Goal: Find specific page/section: Find specific page/section

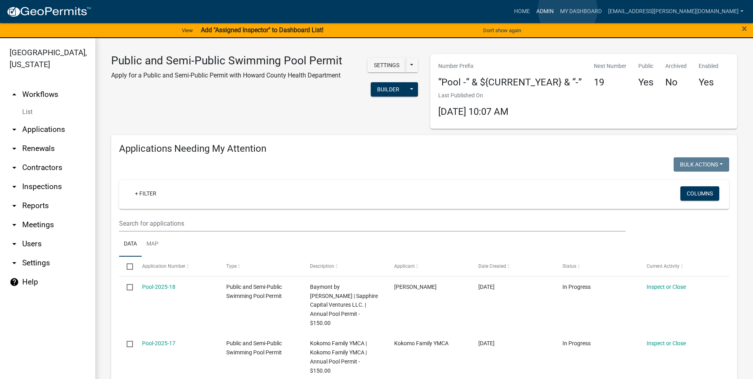
click at [557, 10] on link "Admin" at bounding box center [545, 11] width 24 height 15
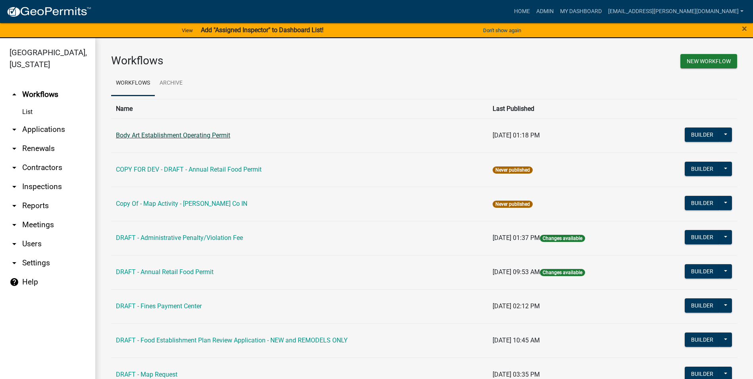
click at [217, 138] on link "Body Art Establishment Operating Permit" at bounding box center [173, 135] width 114 height 8
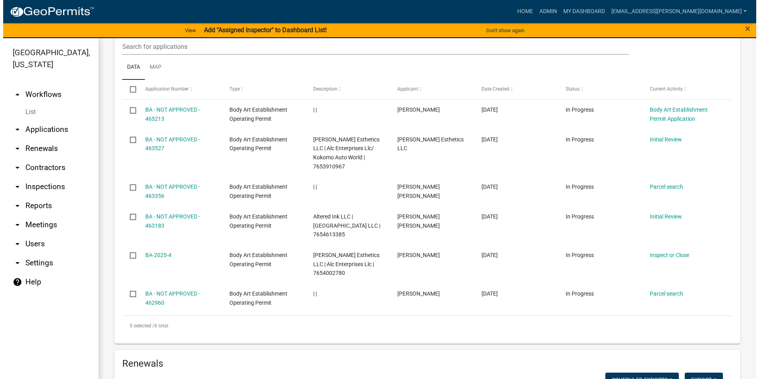
scroll to position [476, 0]
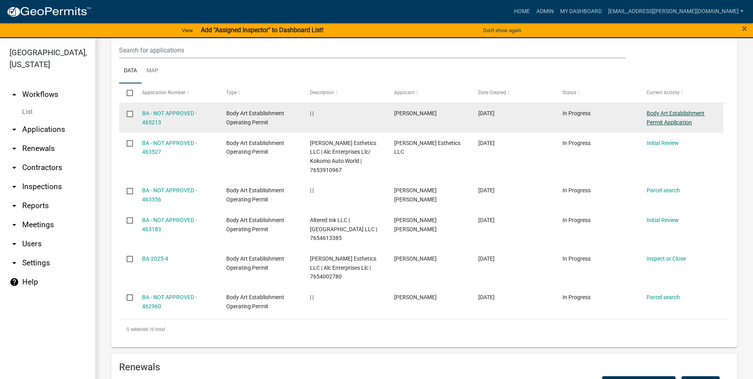
click at [670, 121] on link "Body Art Establishment Permit Application" at bounding box center [676, 117] width 58 height 15
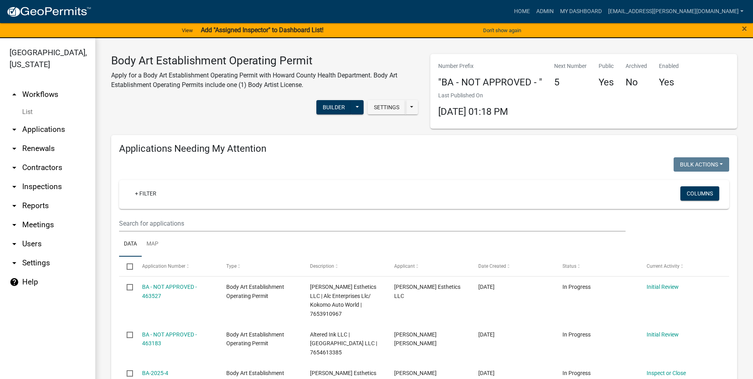
click at [139, 84] on p "Apply for a Body Art Establishment Operating Permit with Howard County Health D…" at bounding box center [264, 80] width 307 height 19
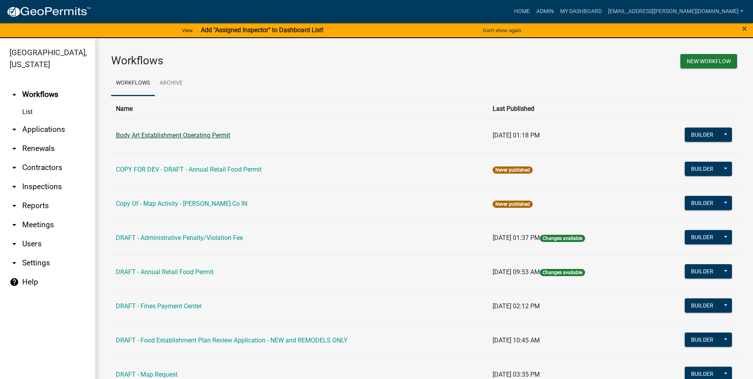
click at [189, 138] on link "Body Art Establishment Operating Permit" at bounding box center [173, 135] width 114 height 8
